Goal: Find specific page/section

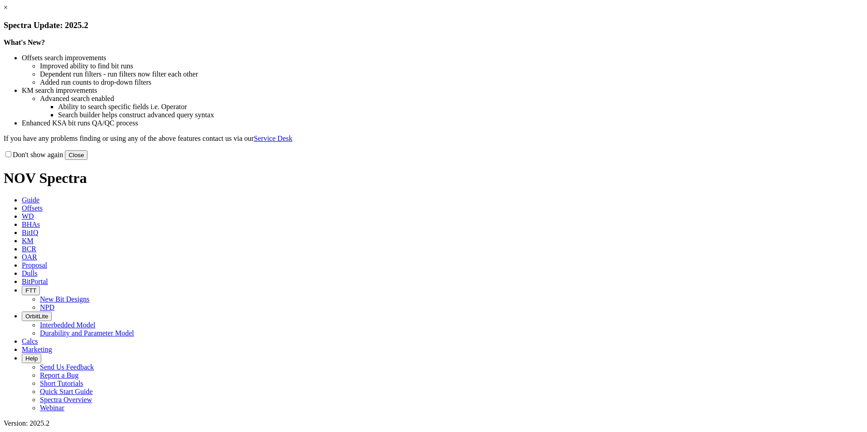
click at [8, 11] on link "×" at bounding box center [6, 8] width 4 height 8
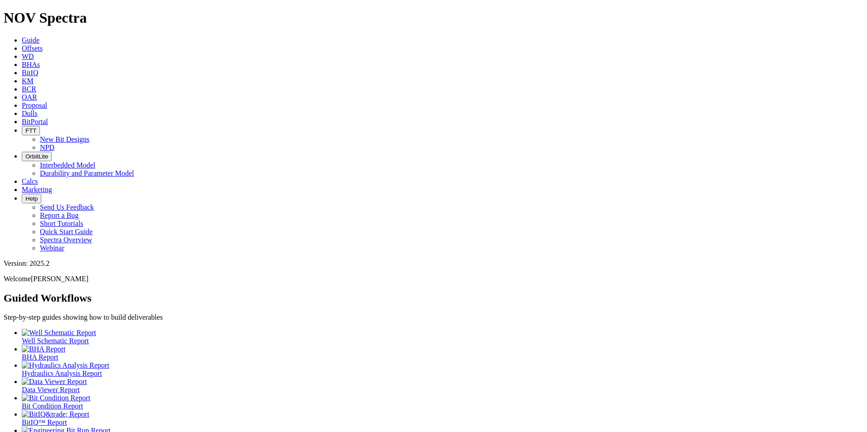
click at [22, 44] on icon at bounding box center [22, 48] width 0 height 8
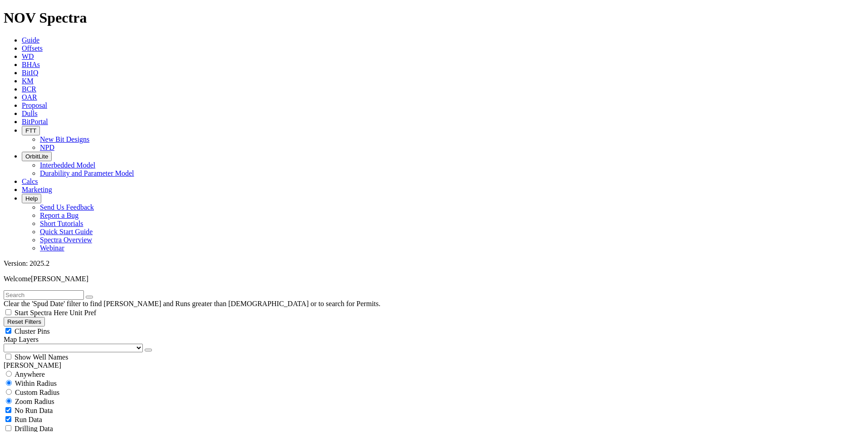
click at [48, 118] on span "BitPortal" at bounding box center [35, 122] width 26 height 8
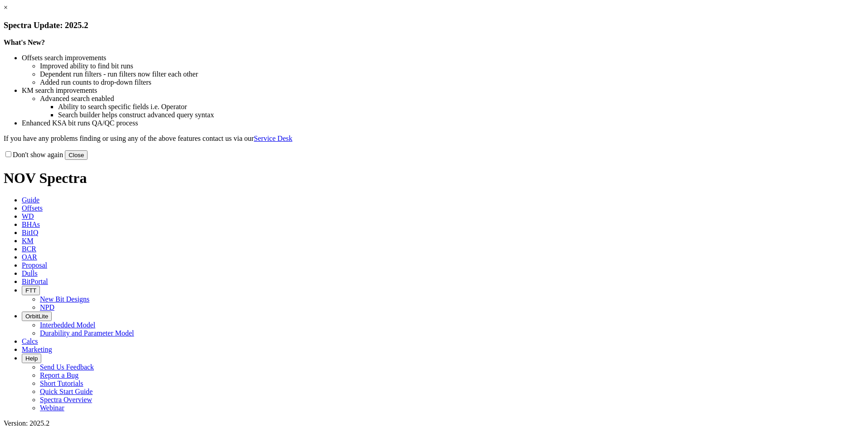
click at [8, 11] on link "×" at bounding box center [6, 8] width 4 height 8
